Goal: Task Accomplishment & Management: Complete application form

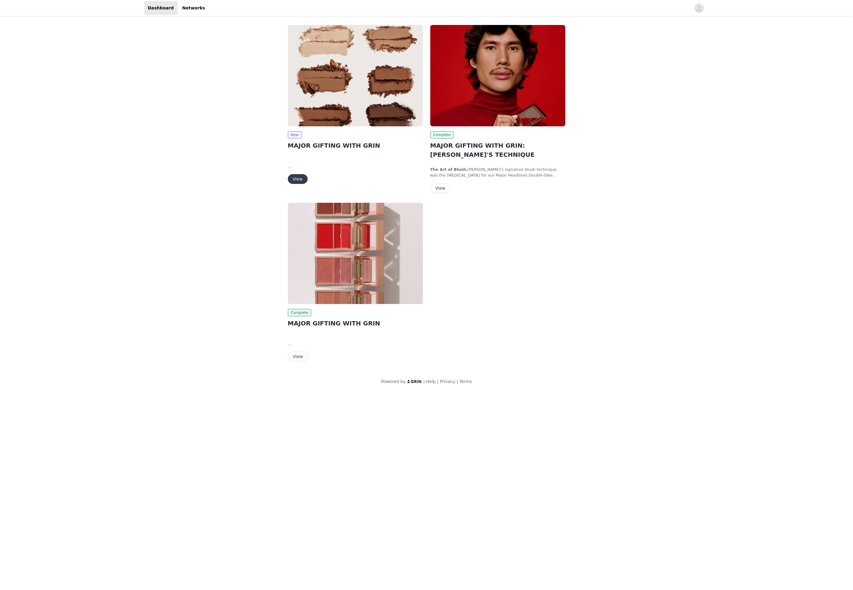
click at [484, 243] on div "New MAJOR GIFTING WITH GRIN PLEASE NOTE THIS IS CONFIDENTIAL AND UNDER EMBARGO …" at bounding box center [426, 194] width 285 height 346
click at [332, 82] on img at bounding box center [355, 75] width 135 height 101
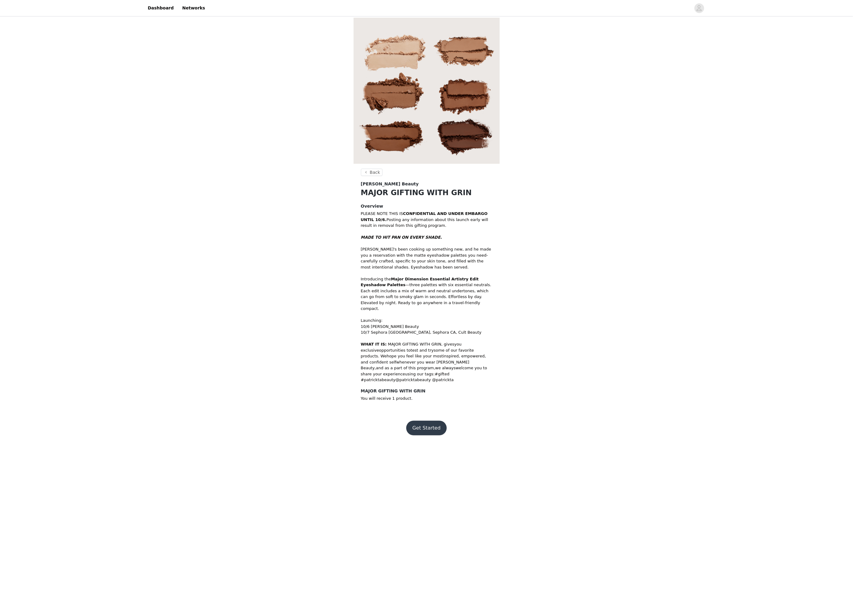
click at [432, 421] on button "Get Started" at bounding box center [426, 428] width 40 height 15
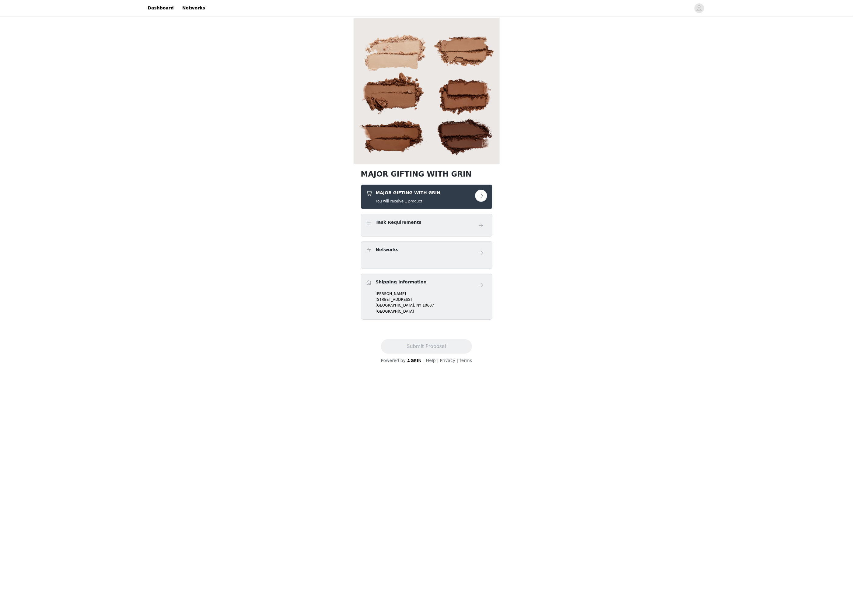
click at [481, 197] on button "button" at bounding box center [481, 196] width 12 height 12
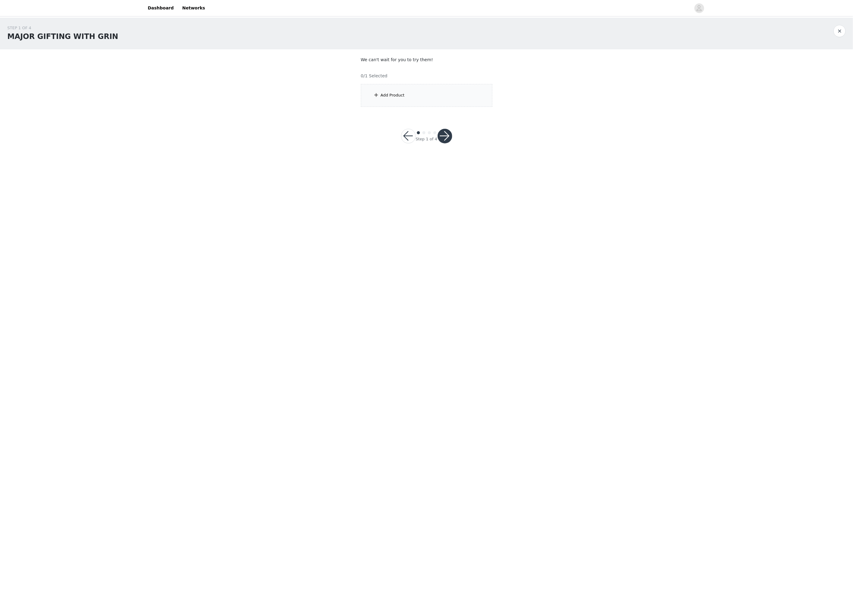
click at [442, 136] on button "button" at bounding box center [445, 136] width 15 height 15
click at [407, 124] on button "button" at bounding box center [408, 131] width 15 height 15
click at [400, 92] on div "Add Product" at bounding box center [426, 95] width 131 height 23
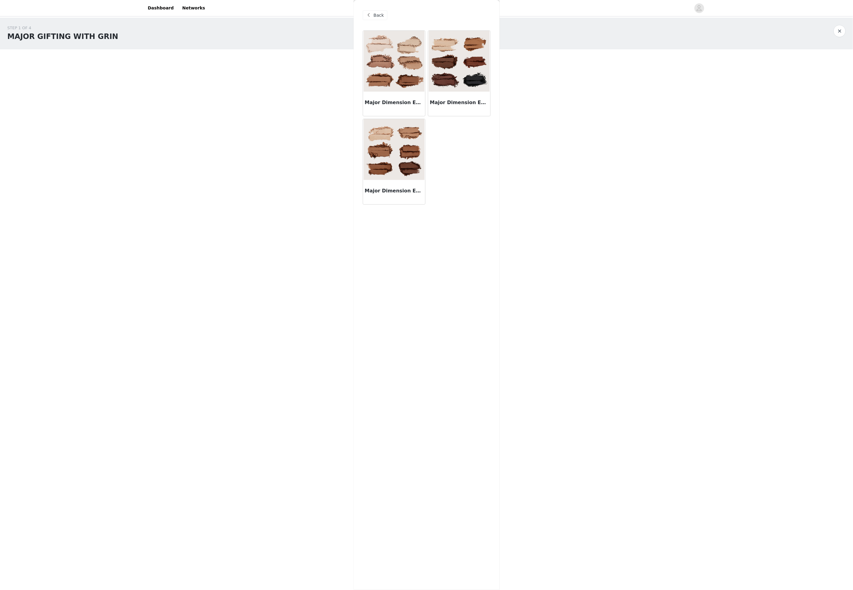
click at [398, 98] on div "Major Dimension Essential Artistry Edit Eyeshadow Palette - Light" at bounding box center [394, 104] width 62 height 24
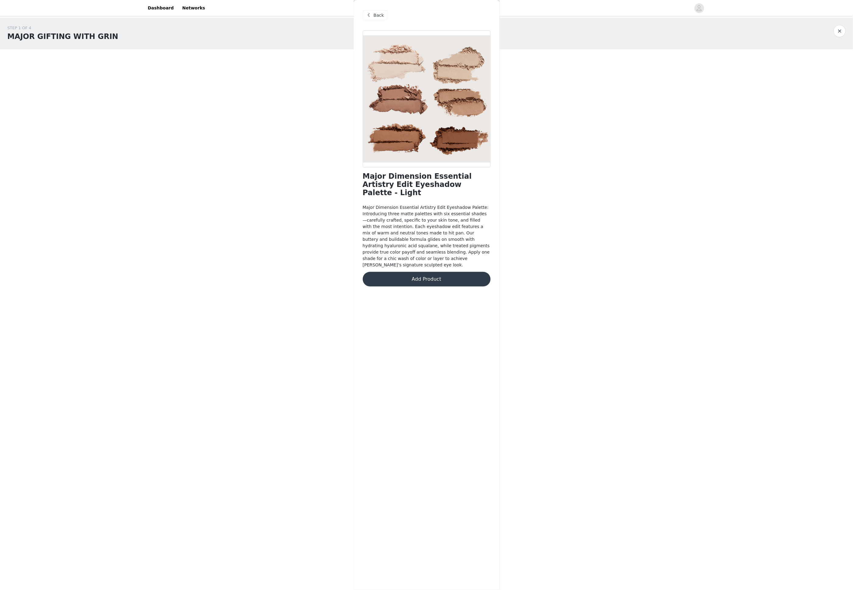
click at [377, 18] on span "Back" at bounding box center [379, 15] width 10 height 6
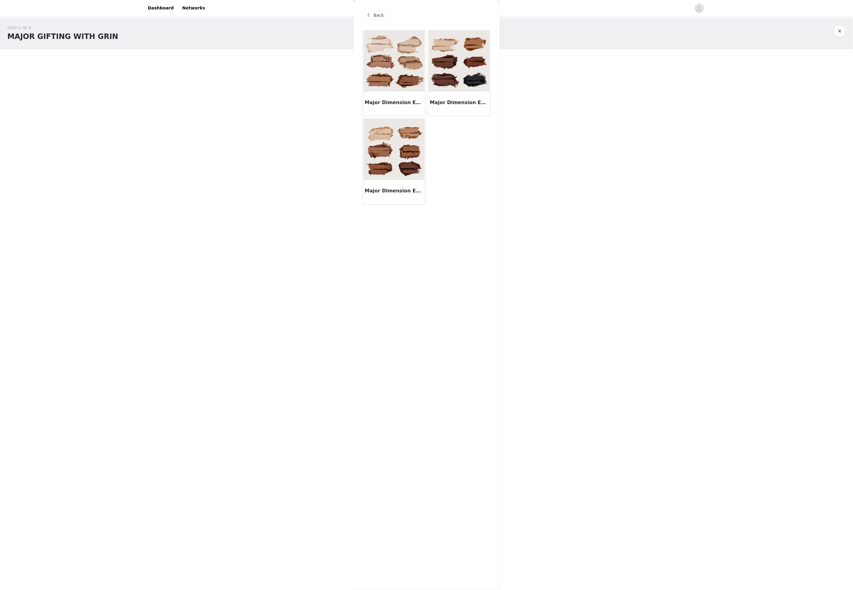
click at [410, 86] on img at bounding box center [394, 61] width 61 height 61
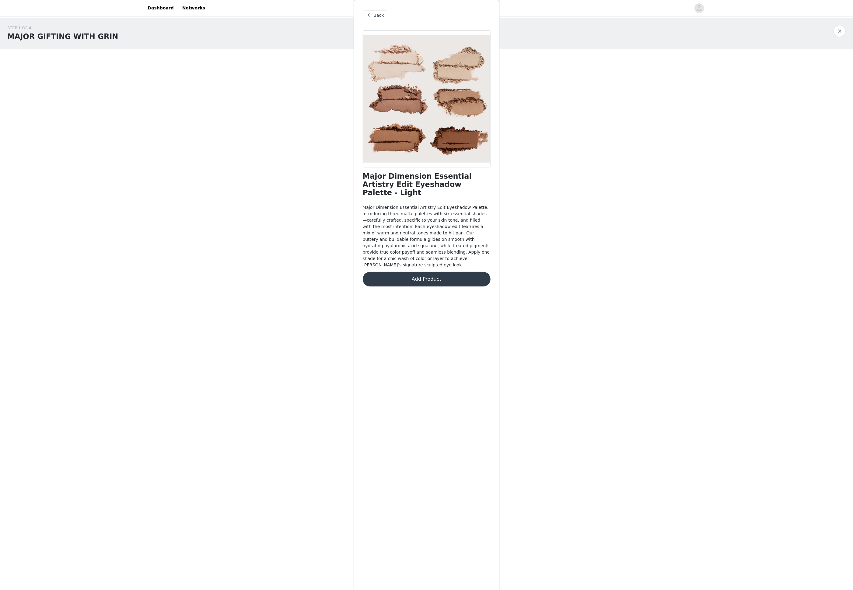
click at [380, 16] on span "Back" at bounding box center [379, 15] width 10 height 6
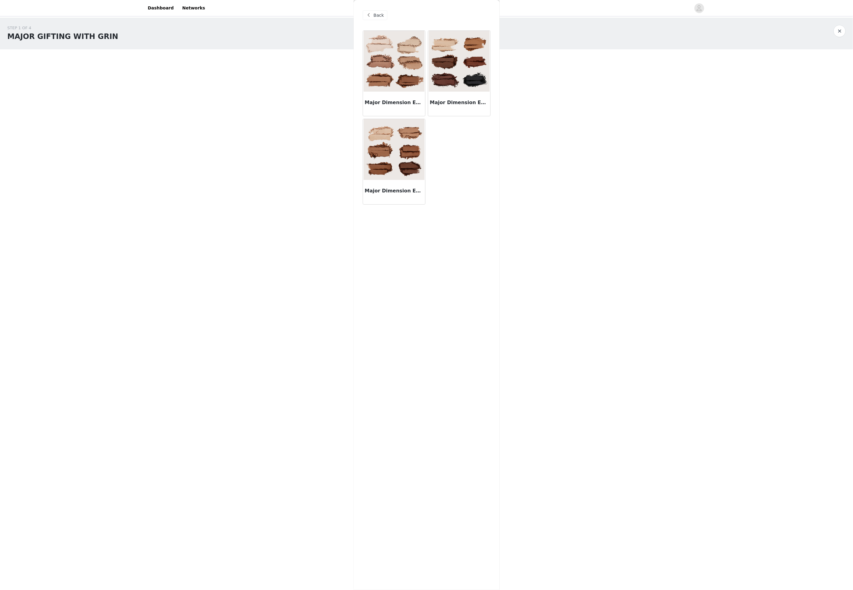
click at [397, 170] on img at bounding box center [394, 149] width 61 height 61
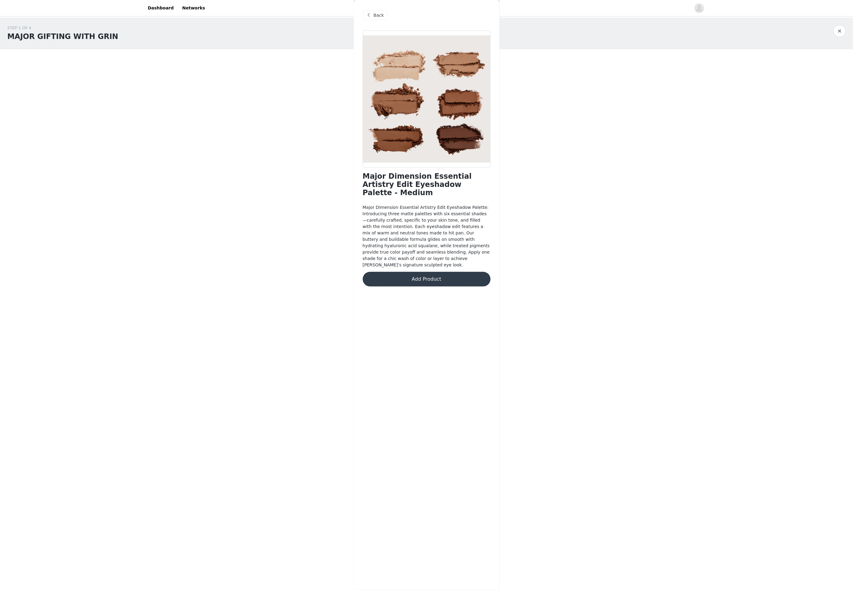
click at [378, 15] on span "Back" at bounding box center [379, 15] width 10 height 6
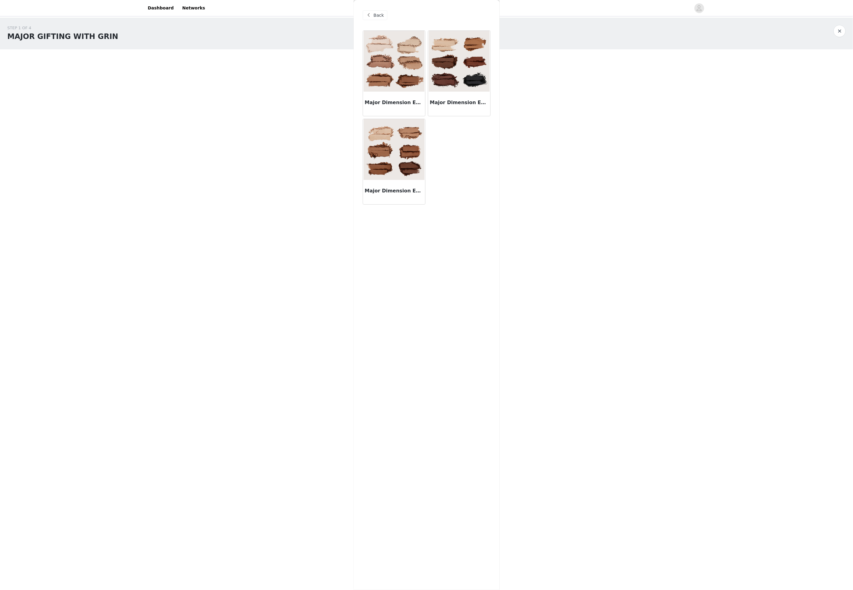
click at [433, 158] on div "Major Dimension Essential Artistry Edit Eyeshadow Palette - Light Major Dimensi…" at bounding box center [427, 117] width 130 height 176
click at [390, 76] on img at bounding box center [394, 61] width 61 height 61
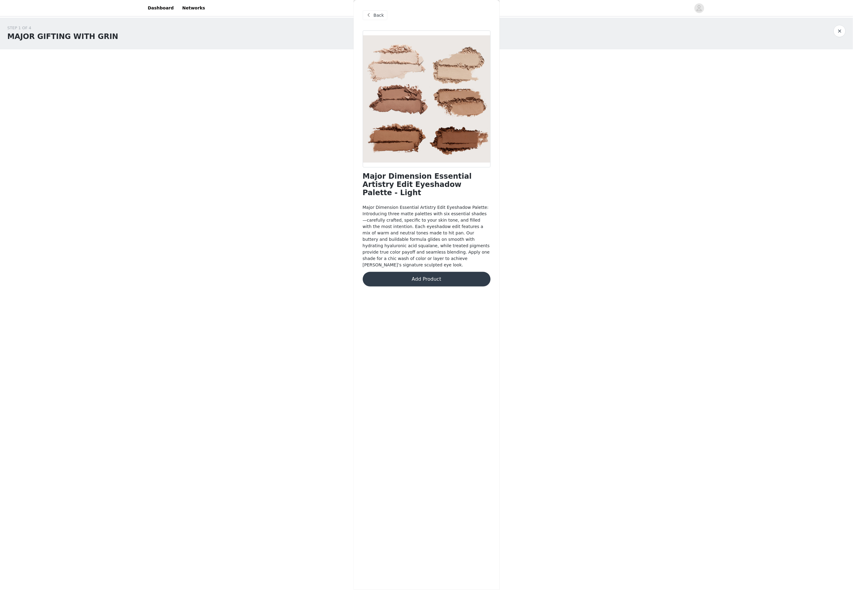
click at [424, 272] on button "Add Product" at bounding box center [427, 279] width 128 height 15
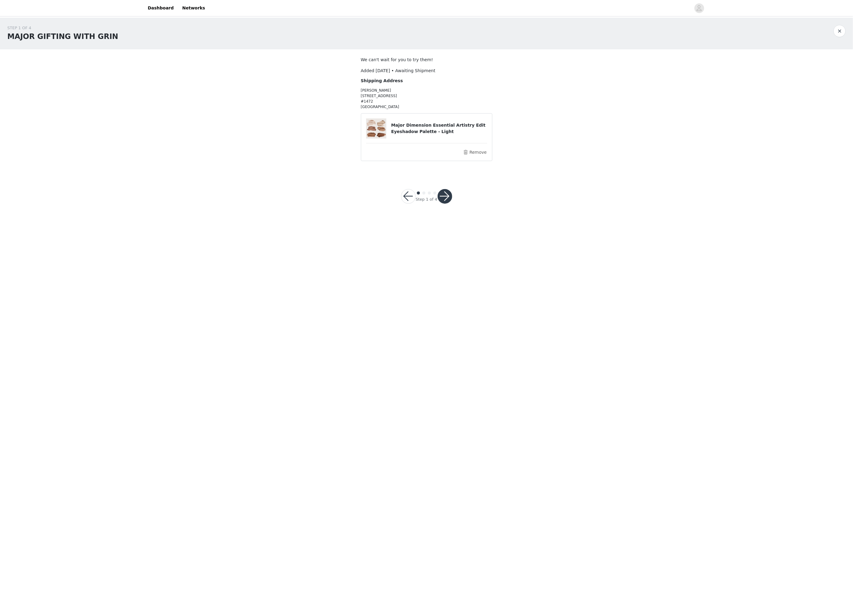
click at [447, 199] on button "button" at bounding box center [445, 196] width 15 height 15
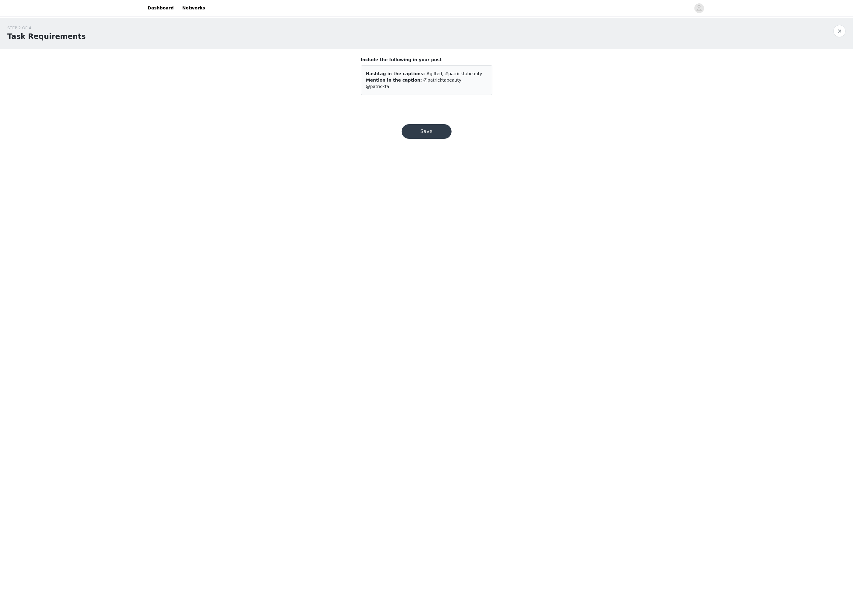
click at [431, 117] on div "Save" at bounding box center [426, 131] width 65 height 29
click at [429, 117] on div "Save" at bounding box center [426, 131] width 65 height 29
click at [425, 124] on button "Save" at bounding box center [427, 131] width 50 height 15
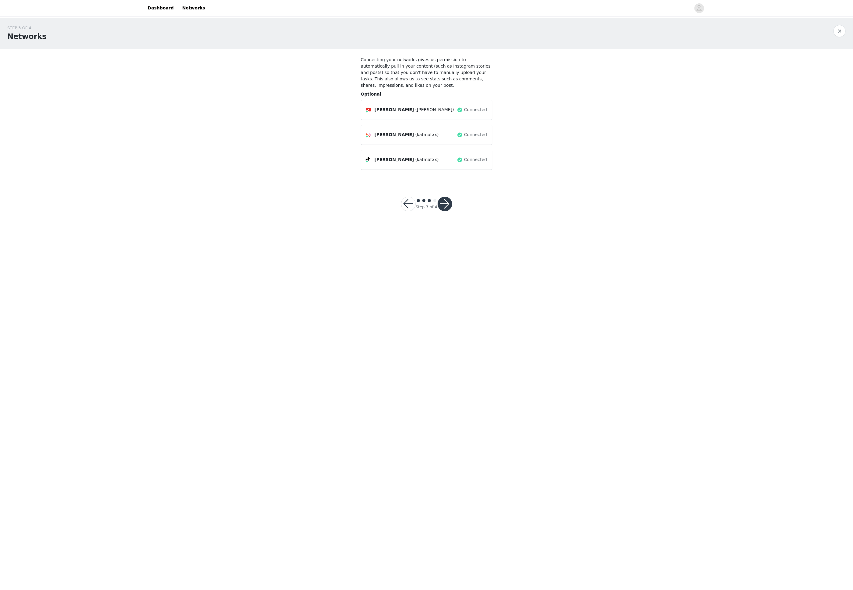
click at [443, 206] on button "button" at bounding box center [445, 204] width 15 height 15
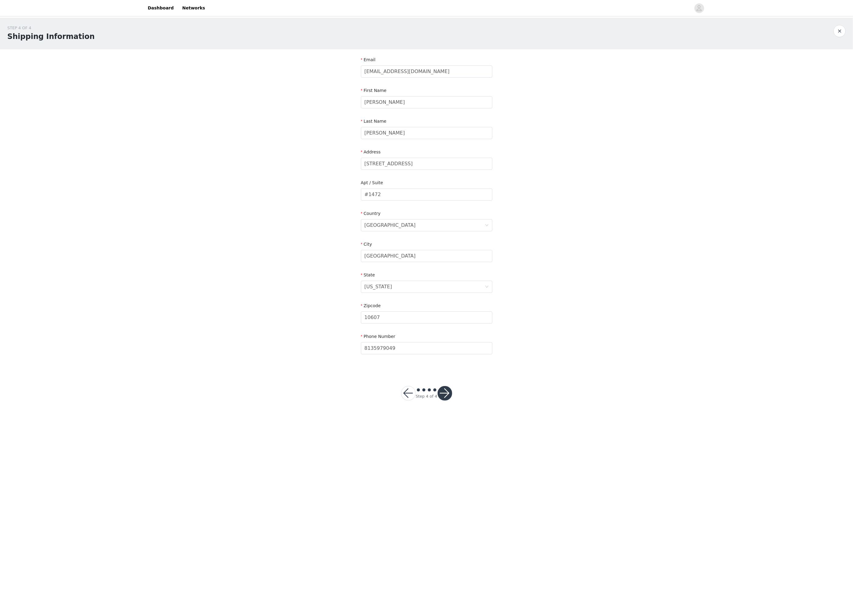
click at [441, 387] on button "button" at bounding box center [445, 393] width 15 height 15
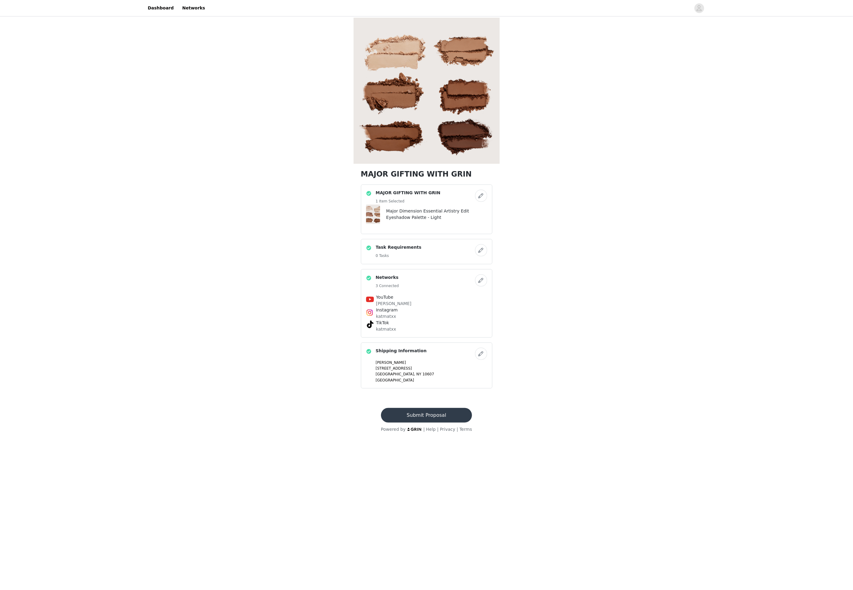
click at [420, 414] on button "Submit Proposal" at bounding box center [426, 415] width 91 height 15
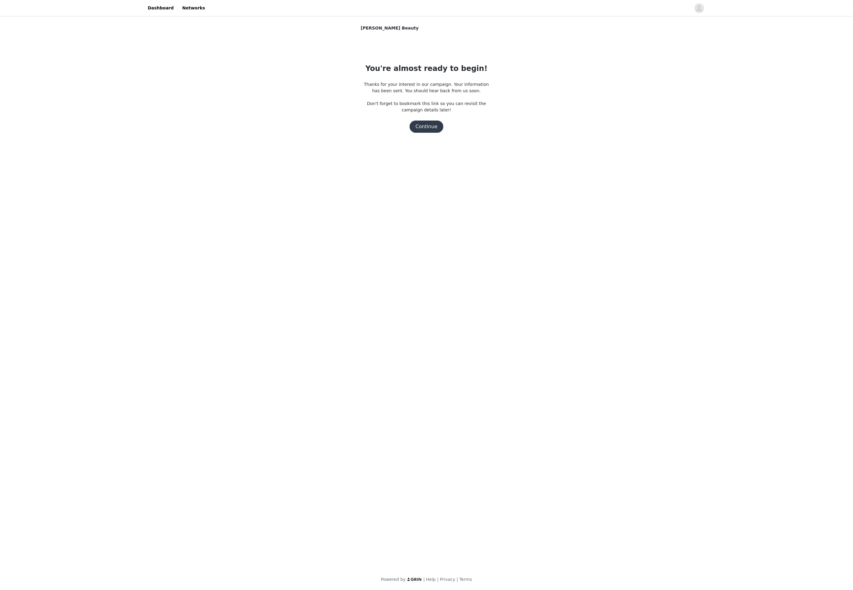
click at [432, 133] on section "[PERSON_NAME] Beauty You're almost ready to begin! Thanks for your interest in …" at bounding box center [427, 88] width 146 height 127
click at [426, 124] on button "Continue" at bounding box center [427, 127] width 34 height 12
